Goal: Task Accomplishment & Management: Use online tool/utility

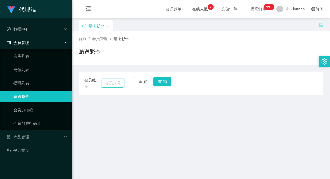
click at [106, 83] on input "text" at bounding box center [113, 83] width 22 height 9
paste input "90144410"
type input "90144410"
click at [157, 81] on button "查 询" at bounding box center [163, 81] width 18 height 9
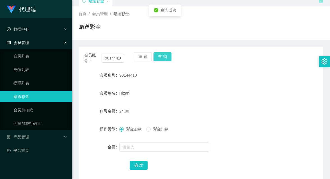
scroll to position [37, 0]
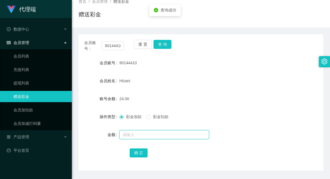
click at [141, 134] on input "text" at bounding box center [164, 134] width 90 height 9
type input "23"
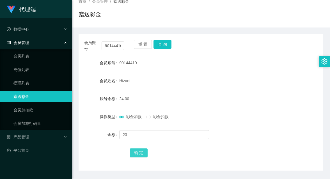
click at [139, 156] on button "确 定" at bounding box center [139, 152] width 18 height 9
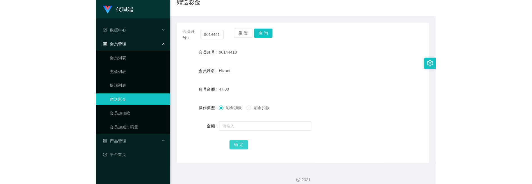
scroll to position [55, 0]
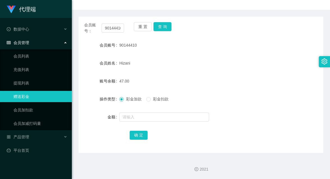
click at [291, 28] on div "会员账号： 90144410 重 置 查 询" at bounding box center [201, 28] width 245 height 12
click at [103, 136] on div "确 定" at bounding box center [201, 134] width 245 height 11
click at [134, 136] on button "确 定" at bounding box center [139, 135] width 18 height 9
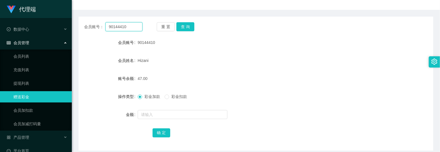
click at [114, 23] on input "90144410" at bounding box center [124, 26] width 37 height 9
drag, startPoint x: 114, startPoint y: 23, endPoint x: 136, endPoint y: 31, distance: 23.8
click at [114, 24] on input "90144410" at bounding box center [124, 26] width 37 height 9
paste input "tianxiadiyi"
type input "tianxiadiyi"
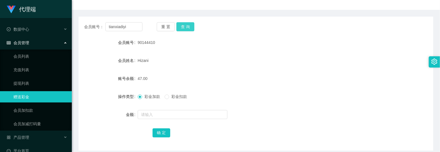
click at [187, 26] on button "查 询" at bounding box center [186, 26] width 18 height 9
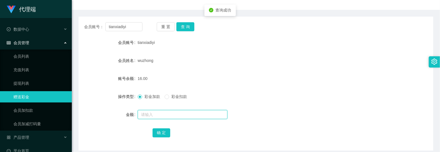
click at [156, 113] on input "text" at bounding box center [183, 114] width 90 height 9
type input "v416+15"
type input "31"
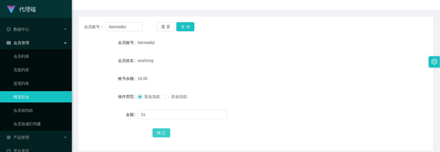
click at [165, 131] on button "确 定" at bounding box center [162, 132] width 18 height 9
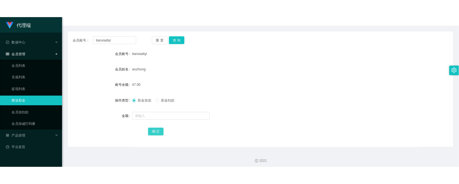
scroll to position [47, 0]
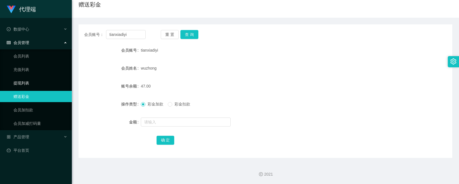
click at [21, 80] on link "提现列表" at bounding box center [40, 82] width 54 height 11
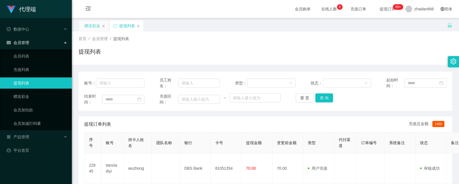
click at [96, 27] on div "赠送彩金" at bounding box center [92, 25] width 16 height 11
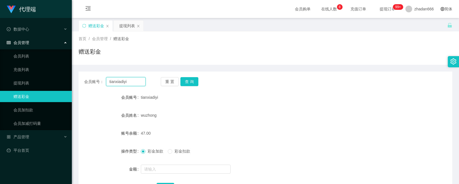
click at [120, 81] on input "tianxiadiyi" at bounding box center [126, 81] width 40 height 9
drag, startPoint x: 120, startPoint y: 81, endPoint x: 122, endPoint y: 73, distance: 8.2
click at [120, 81] on input "tianxiadiyi" at bounding box center [126, 81] width 40 height 9
click at [123, 28] on div "提现列表" at bounding box center [127, 25] width 16 height 11
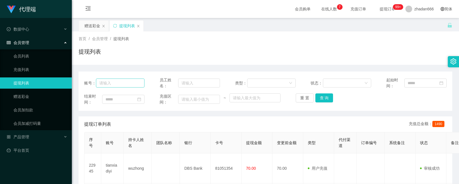
click at [127, 80] on div "账号：" at bounding box center [114, 83] width 60 height 12
click at [127, 81] on input "text" at bounding box center [120, 83] width 49 height 9
paste input "tianxiadiyi"
type input "tianxiadiyi"
click at [321, 100] on button "查 询" at bounding box center [324, 97] width 18 height 9
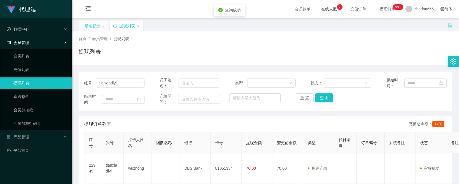
click at [88, 21] on div "赠送彩金" at bounding box center [92, 25] width 16 height 11
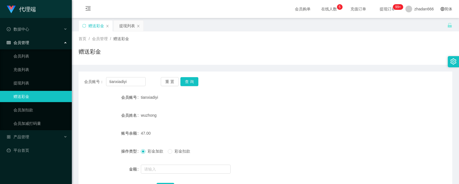
drag, startPoint x: 273, startPoint y: 79, endPoint x: 273, endPoint y: 76, distance: 3.1
click at [273, 79] on div "会员账号： tianxiadiyi 重 置 查 询" at bounding box center [266, 81] width 374 height 9
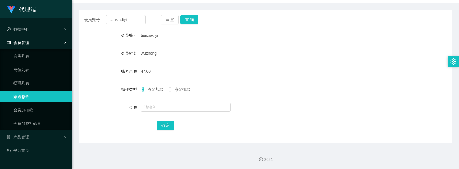
scroll to position [25, 0]
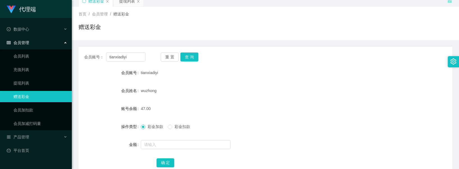
click at [244, 100] on form "会员账号 tianxiadiyi 会员姓名 wuzhong 账号余额 47.00 操作类型 彩金加款 彩金扣款 金额 确 定" at bounding box center [266, 117] width 374 height 101
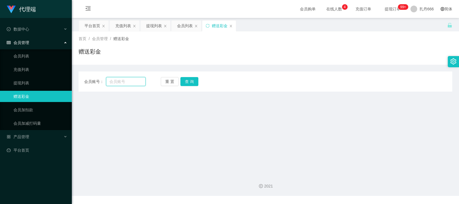
click at [130, 80] on input "text" at bounding box center [126, 81] width 40 height 9
click at [185, 83] on button "查 询" at bounding box center [189, 81] width 18 height 9
click at [188, 112] on main "关闭左侧 关闭右侧 关闭其它 刷新页面 平台首页 充值列表 提现列表 会员列表 赠送彩金 首页 / 会员管理 / 赠送彩金 / 赠送彩金 会员账号： chan…" at bounding box center [265, 94] width 387 height 152
click at [131, 83] on input "changle001" at bounding box center [126, 81] width 40 height 9
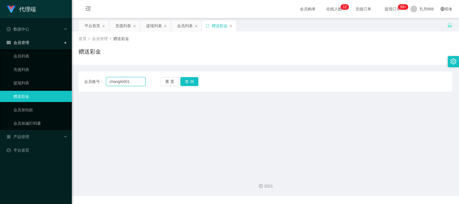
paste input "tianxiadiyi"
type input "tianxiadiyi"
click at [189, 81] on button "查 询" at bounding box center [189, 81] width 18 height 9
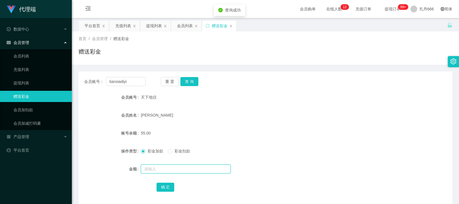
click at [162, 169] on input "text" at bounding box center [186, 169] width 90 height 9
type input "8"
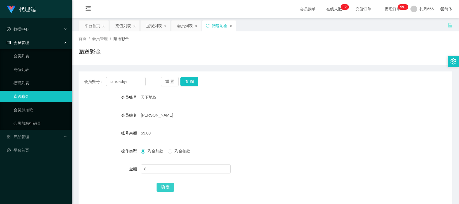
click at [159, 186] on button "确 定" at bounding box center [166, 187] width 18 height 9
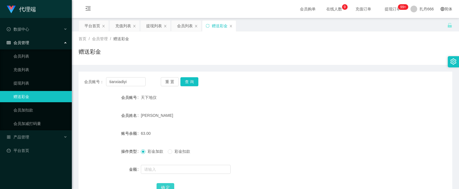
scroll to position [42, 0]
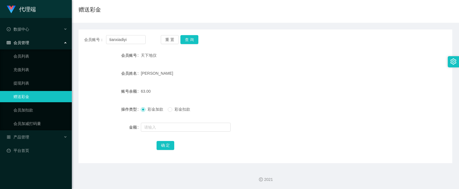
click at [270, 106] on div "彩金加款 彩金扣款" at bounding box center [250, 109] width 218 height 11
click at [185, 35] on button "查 询" at bounding box center [189, 39] width 18 height 9
click at [307, 113] on div "彩金加款 彩金扣款" at bounding box center [250, 109] width 218 height 11
click at [346, 46] on div "会员账号： tianxiadiyi 重 置 查 询 会员账号 天下地仪 会员姓名 吴中 账号余额 63.00 操作类型 彩金加款 彩金扣款 金额 确 定" at bounding box center [266, 96] width 374 height 134
click at [290, 118] on form "会员账号 天下地仪 会员姓名 吴中 账号余额 63.00 操作类型 彩金加款 彩金扣款 金额 确 定" at bounding box center [266, 100] width 374 height 101
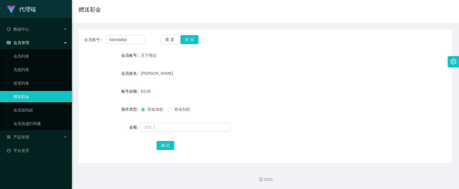
click at [312, 127] on div at bounding box center [250, 127] width 218 height 11
click at [182, 39] on button "查 询" at bounding box center [189, 39] width 18 height 9
click at [166, 123] on input "text" at bounding box center [186, 127] width 90 height 9
type input "8"
click at [161, 144] on button "确 定" at bounding box center [166, 145] width 18 height 9
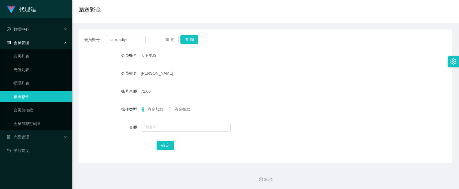
drag, startPoint x: 283, startPoint y: 115, endPoint x: 276, endPoint y: 112, distance: 7.5
click at [283, 115] on form "会员账号 天下地仪 会员姓名 吴中 账号余额 71.00 操作类型 彩金加款 彩金扣款 金额 确 定" at bounding box center [266, 100] width 374 height 101
click at [292, 110] on div "彩金加款 彩金扣款" at bounding box center [250, 109] width 218 height 11
click at [254, 104] on div "彩金加款 彩金扣款" at bounding box center [250, 109] width 218 height 11
click at [190, 40] on button "查 询" at bounding box center [189, 39] width 18 height 9
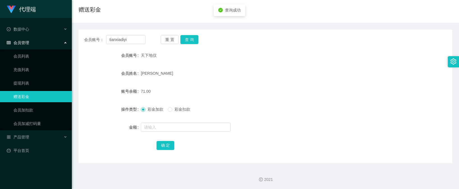
click at [325, 99] on form "会员账号 天下地仪 会员姓名 吴中 账号余额 71.00 操作类型 彩金加款 彩金扣款 金额 确 定" at bounding box center [266, 100] width 374 height 101
click at [271, 76] on div "吴中" at bounding box center [250, 73] width 218 height 11
click at [100, 76] on div "会员姓名" at bounding box center [110, 73] width 62 height 11
click at [178, 129] on input "text" at bounding box center [186, 127] width 90 height 9
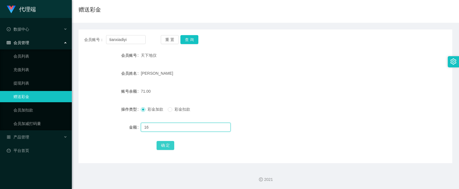
type input "16"
click at [164, 147] on button "确 定" at bounding box center [166, 145] width 18 height 9
click at [280, 107] on div "彩金加款 彩金扣款" at bounding box center [250, 109] width 218 height 11
drag, startPoint x: 244, startPoint y: 82, endPoint x: 243, endPoint y: 69, distance: 12.9
click at [244, 82] on form "会员账号 天下地仪 会员姓名 吴中 账号余额 87.00 操作类型 彩金加款 彩金扣款 金额 确 定" at bounding box center [266, 100] width 374 height 101
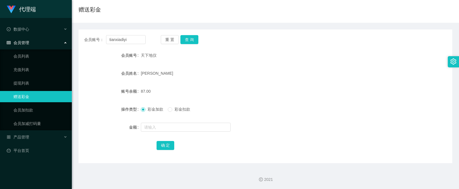
click at [254, 94] on div "87.00" at bounding box center [250, 91] width 218 height 11
click at [250, 104] on div "彩金加款 彩金扣款" at bounding box center [250, 109] width 218 height 11
click at [189, 38] on button "查 询" at bounding box center [189, 39] width 18 height 9
click at [156, 123] on input "text" at bounding box center [186, 127] width 90 height 9
type input "8"
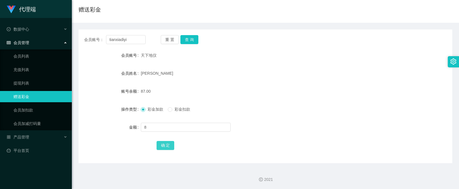
click at [161, 142] on button "确 定" at bounding box center [166, 145] width 18 height 9
click at [190, 40] on button "查 询" at bounding box center [189, 39] width 18 height 9
drag, startPoint x: 257, startPoint y: 151, endPoint x: 262, endPoint y: 145, distance: 7.4
click at [257, 151] on div "会员账号： tianxiadiyi 重 置 查 询 会员账号 天下地仪 会员姓名 吴中 账号余额 95.00 操作类型 彩金加款 彩金扣款 金额 确 定" at bounding box center [266, 96] width 374 height 134
click at [190, 41] on button "查 询" at bounding box center [189, 39] width 18 height 9
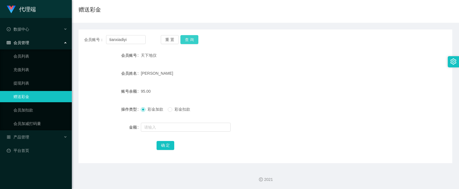
click at [184, 35] on button "查 询" at bounding box center [189, 39] width 18 height 9
drag, startPoint x: 278, startPoint y: 80, endPoint x: 249, endPoint y: 3, distance: 82.5
click at [278, 80] on form "会员账号 天下地仪 会员姓名 吴中 账号余额 95.00 操作类型 彩金加款 彩金扣款 金额 确 定" at bounding box center [266, 100] width 374 height 101
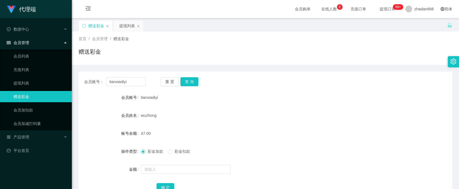
click at [122, 77] on input "tianxiadiyi" at bounding box center [126, 81] width 40 height 9
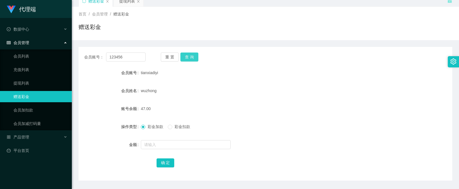
type input "123456"
click at [188, 55] on button "查 询" at bounding box center [189, 56] width 18 height 9
click at [189, 59] on button "查 询" at bounding box center [189, 56] width 18 height 9
